Goal: Task Accomplishment & Management: Manage account settings

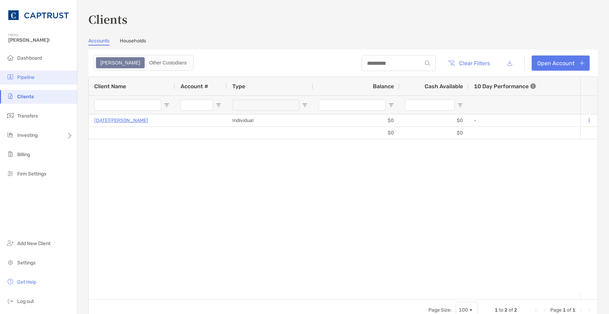
click at [26, 76] on span "Pipeline" at bounding box center [25, 78] width 17 height 6
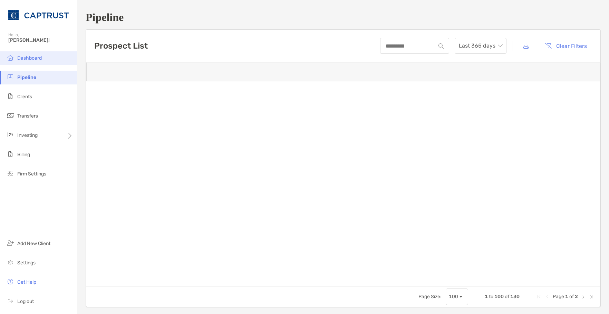
click at [46, 60] on li "Dashboard" at bounding box center [38, 58] width 77 height 14
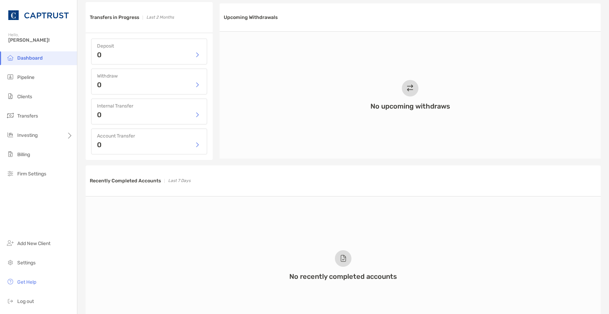
scroll to position [321, 0]
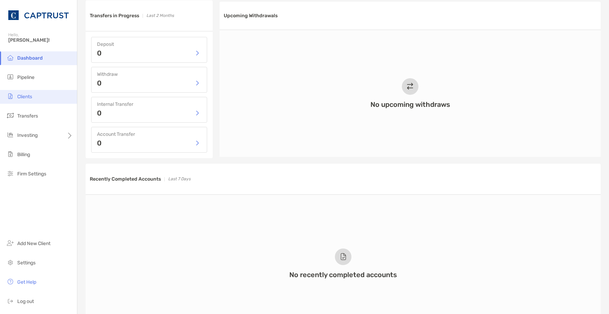
click at [30, 94] on span "Clients" at bounding box center [24, 97] width 15 height 6
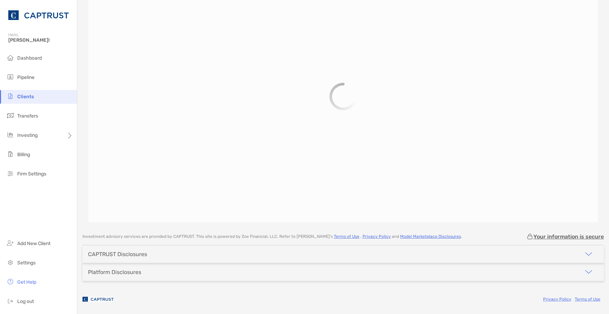
scroll to position [50, 0]
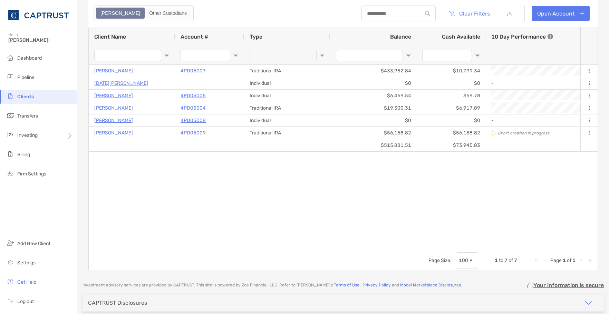
type input "*********"
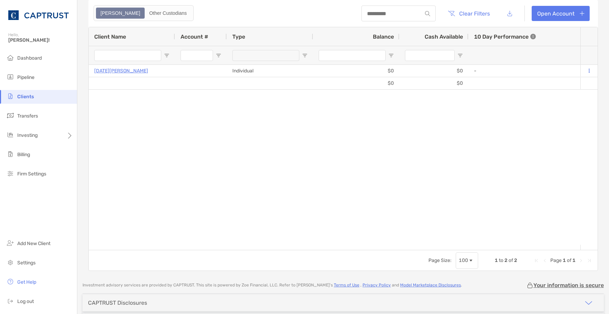
scroll to position [0, 0]
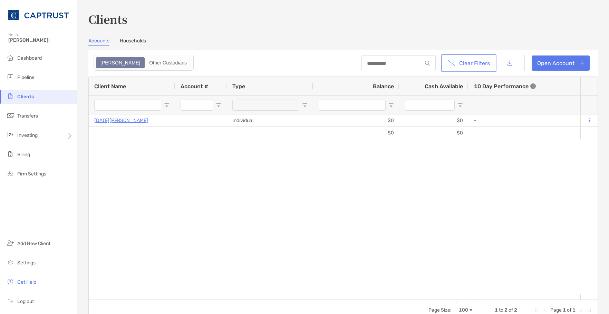
click at [474, 62] on button "Clear Filters" at bounding box center [468, 63] width 52 height 15
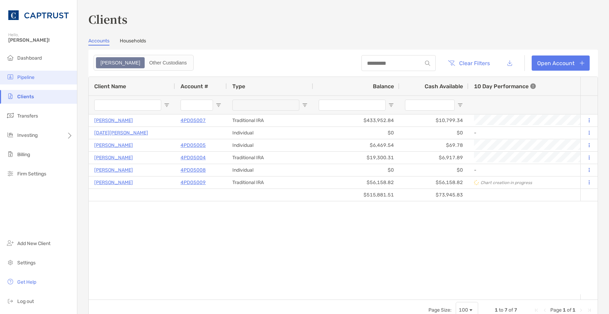
click at [28, 76] on span "Pipeline" at bounding box center [25, 78] width 17 height 6
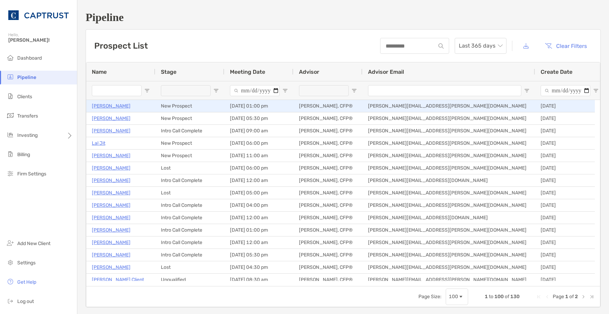
click at [116, 107] on p "[PERSON_NAME]" at bounding box center [111, 106] width 39 height 9
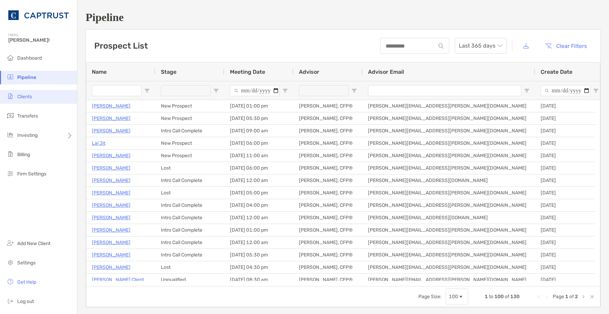
click at [31, 101] on li "Clients" at bounding box center [38, 97] width 77 height 14
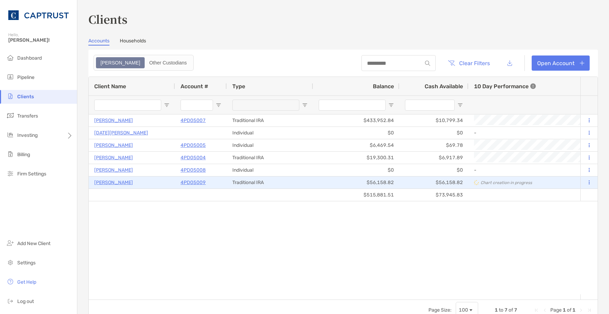
click at [107, 183] on p "Jun Yung" at bounding box center [113, 182] width 39 height 9
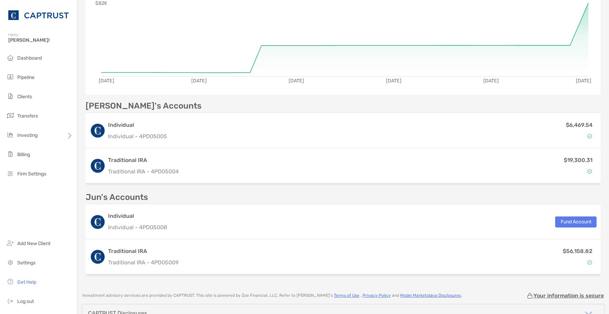
scroll to position [173, 0]
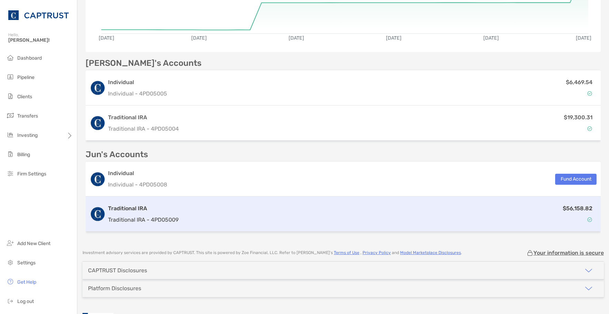
click at [131, 207] on h3 "Traditional IRA" at bounding box center [143, 209] width 70 height 8
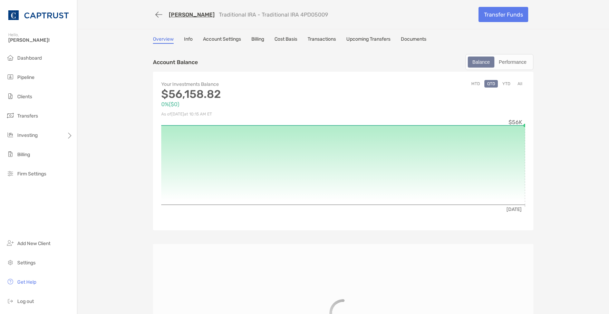
click at [214, 39] on link "Account Settings" at bounding box center [222, 40] width 38 height 8
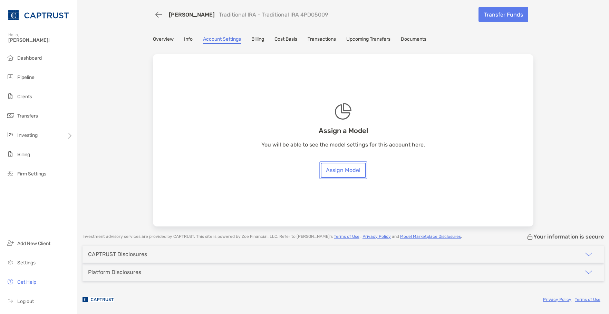
click at [339, 169] on link "Assign Model" at bounding box center [343, 170] width 45 height 15
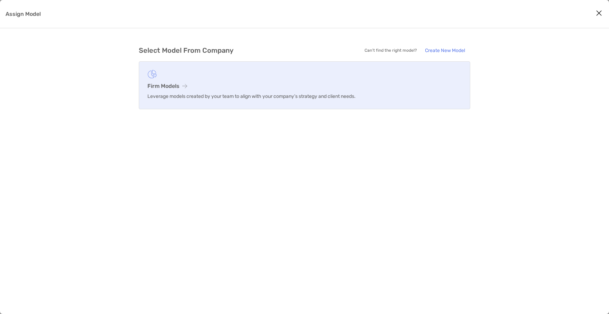
click at [159, 87] on h3 "Firm Models" at bounding box center [304, 86] width 314 height 7
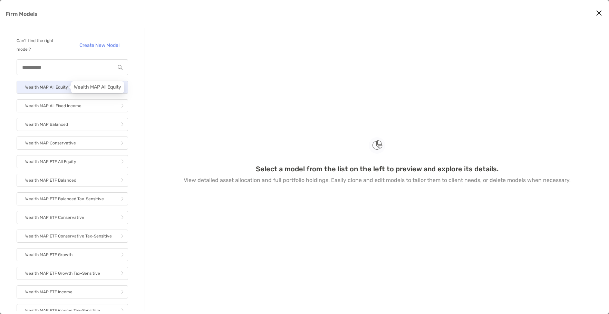
click at [57, 83] on p "Wealth MAP All Equity" at bounding box center [46, 87] width 43 height 9
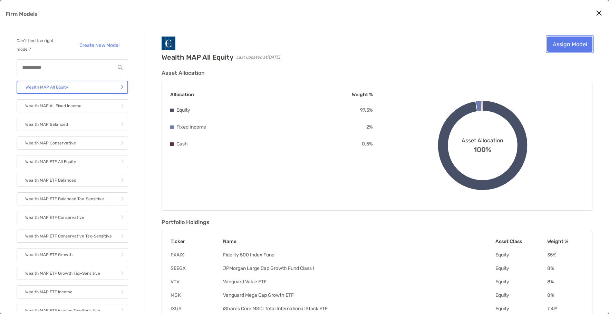
click at [568, 45] on link "Assign Model" at bounding box center [569, 44] width 45 height 15
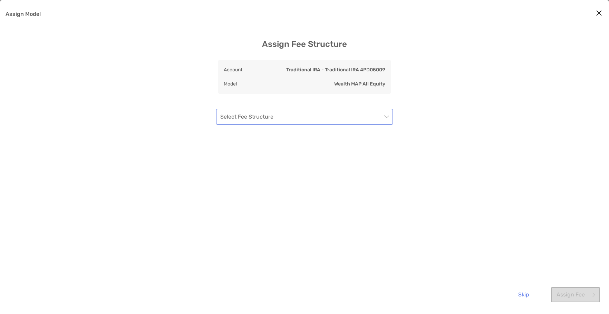
click at [337, 118] on input "Assign Model" at bounding box center [301, 116] width 162 height 15
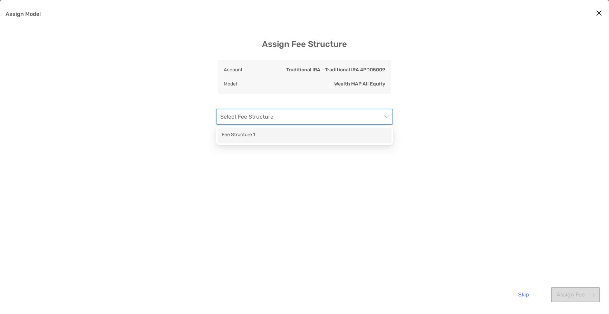
click at [280, 135] on div "Fee Structure 1" at bounding box center [305, 135] width 166 height 9
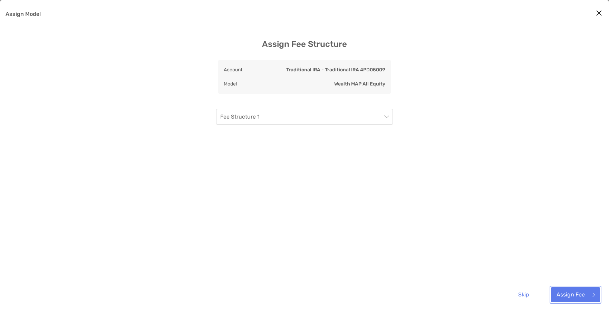
drag, startPoint x: 568, startPoint y: 294, endPoint x: 418, endPoint y: 243, distance: 158.9
click at [567, 294] on button "Assign Fee" at bounding box center [575, 294] width 49 height 15
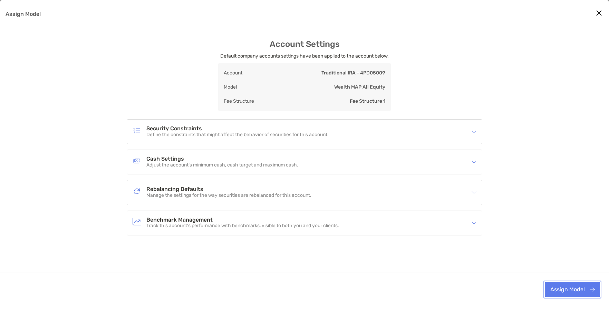
click at [579, 294] on button "Assign Model" at bounding box center [572, 289] width 55 height 15
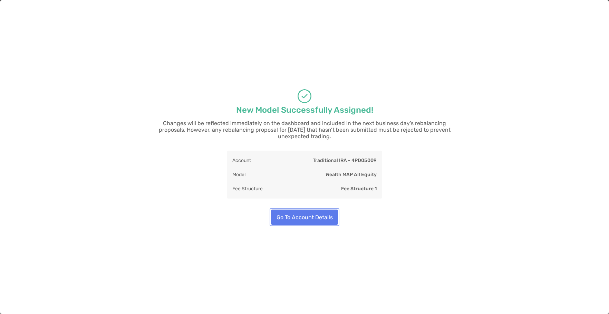
click at [302, 216] on button "Go To Account Details" at bounding box center [304, 217] width 67 height 15
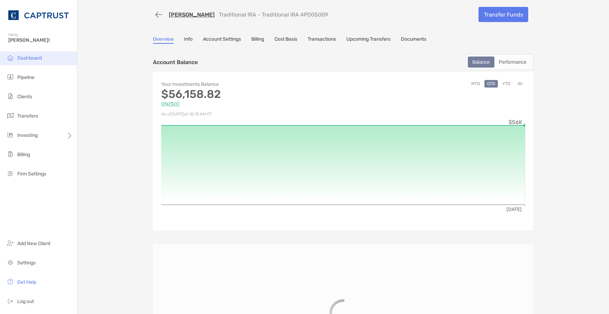
click at [29, 63] on li "Dashboard" at bounding box center [38, 58] width 77 height 14
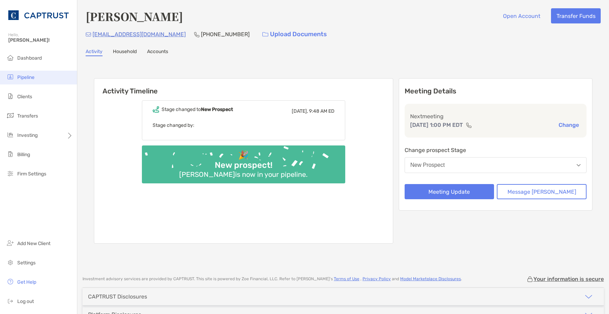
click at [27, 79] on span "Pipeline" at bounding box center [25, 78] width 17 height 6
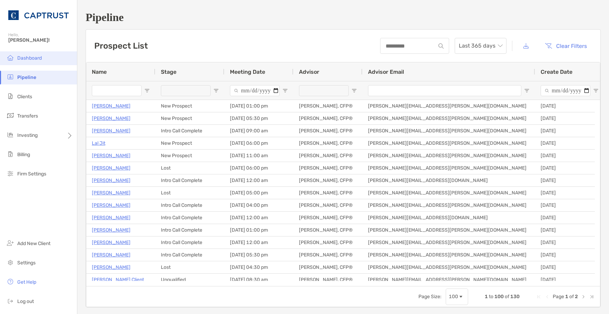
click at [30, 58] on span "Dashboard" at bounding box center [29, 58] width 25 height 6
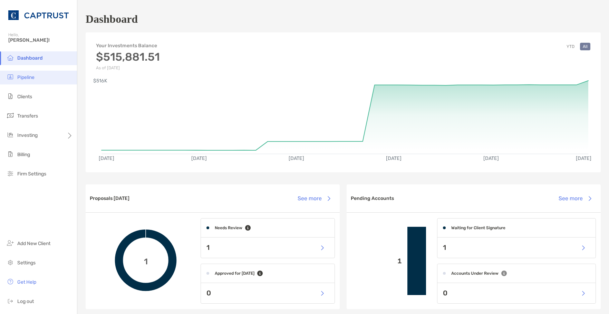
click at [25, 78] on span "Pipeline" at bounding box center [25, 78] width 17 height 6
